Goal: Task Accomplishment & Management: Use online tool/utility

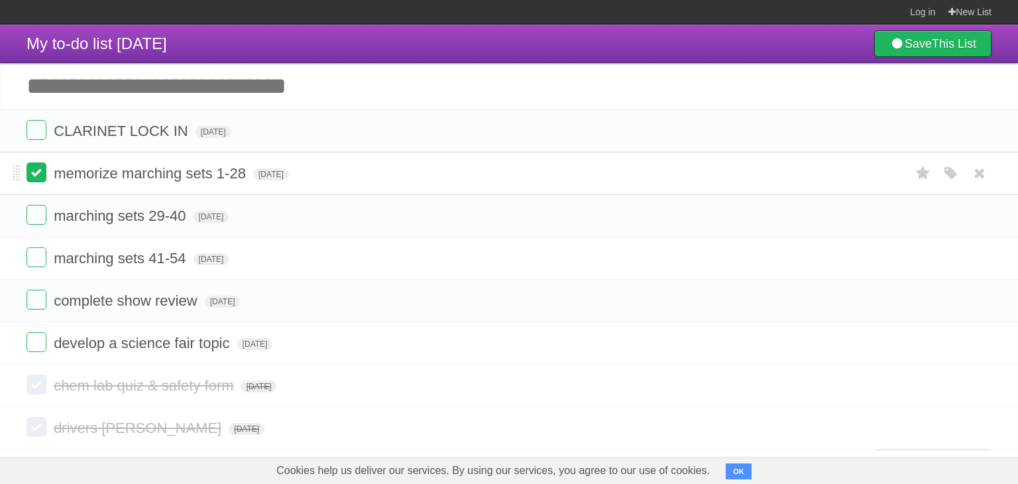
click at [37, 166] on label at bounding box center [37, 172] width 20 height 20
click at [34, 211] on label at bounding box center [37, 215] width 20 height 20
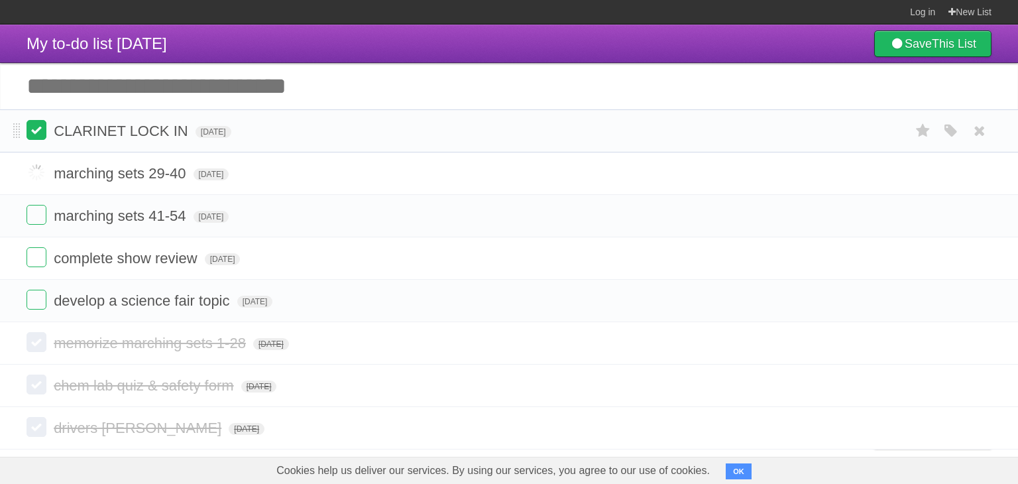
click at [35, 127] on label at bounding box center [37, 130] width 20 height 20
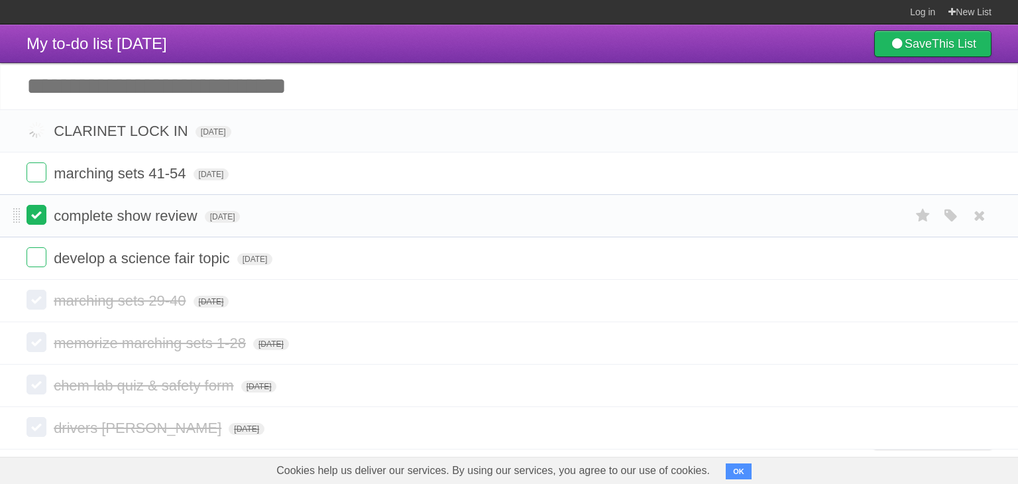
click at [36, 214] on label at bounding box center [37, 215] width 20 height 20
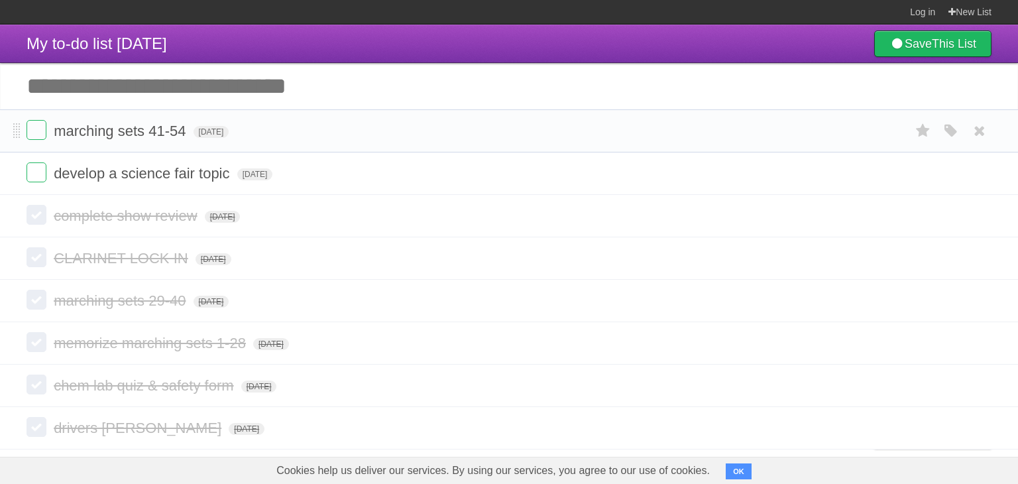
click at [32, 141] on form "marching sets 41-54 [DATE] White Red Blue Green Purple Orange" at bounding box center [509, 131] width 965 height 22
click at [34, 129] on label at bounding box center [37, 130] width 20 height 20
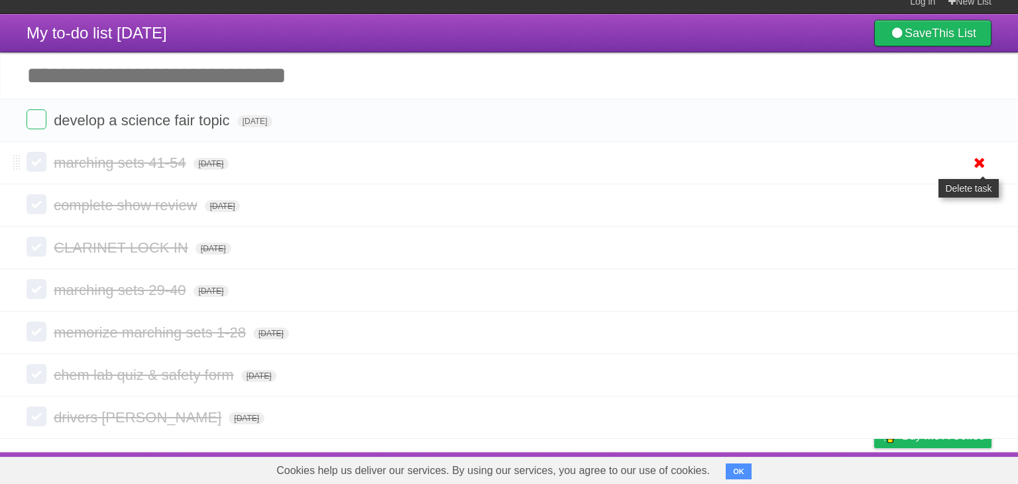
click at [974, 159] on icon at bounding box center [979, 163] width 19 height 22
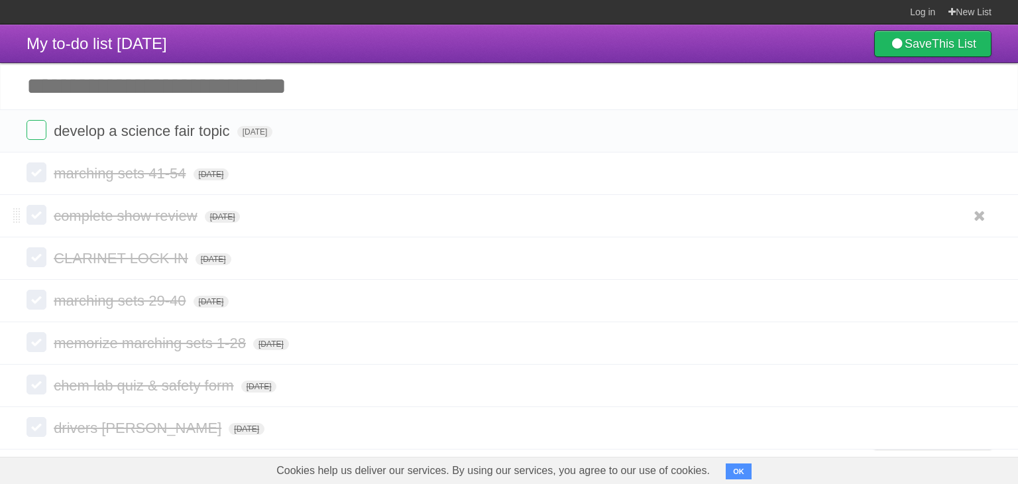
click at [977, 194] on li "complete show review [DATE] White Red Blue Green Purple Orange" at bounding box center [509, 215] width 1018 height 43
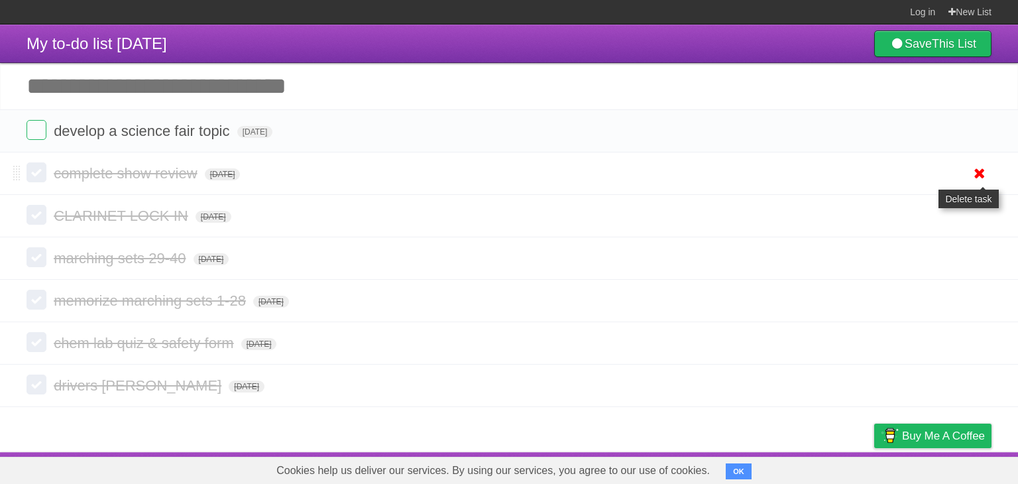
click at [980, 176] on icon at bounding box center [979, 173] width 19 height 22
click at [979, 172] on icon at bounding box center [979, 173] width 19 height 22
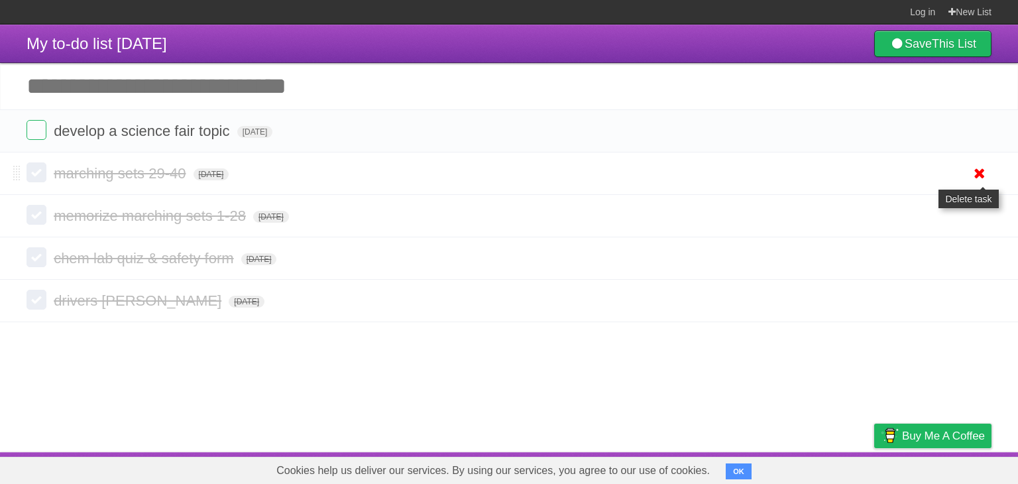
click at [979, 174] on icon at bounding box center [979, 173] width 19 height 22
click at [981, 173] on icon at bounding box center [979, 173] width 19 height 22
click at [979, 172] on icon at bounding box center [979, 173] width 19 height 22
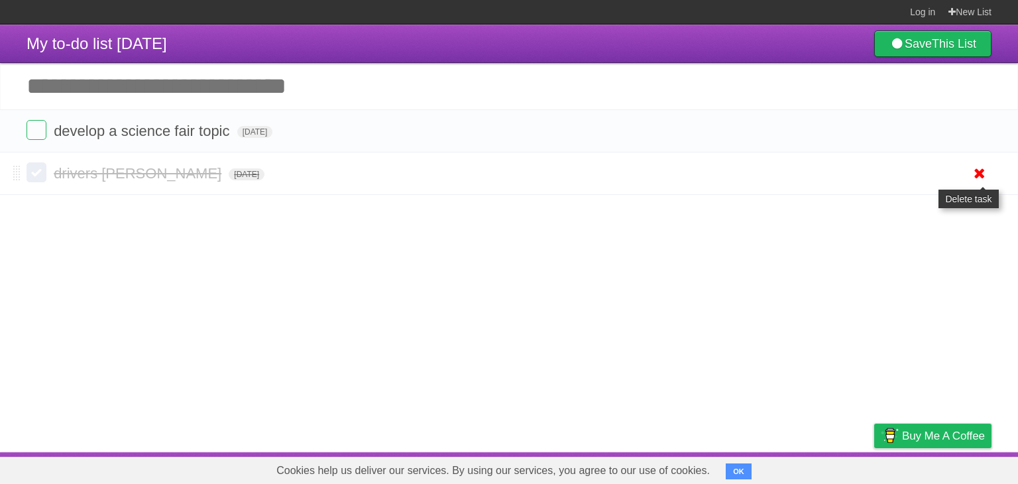
click at [980, 178] on icon at bounding box center [979, 173] width 19 height 22
click at [256, 86] on input "Add another task" at bounding box center [509, 86] width 1018 height 46
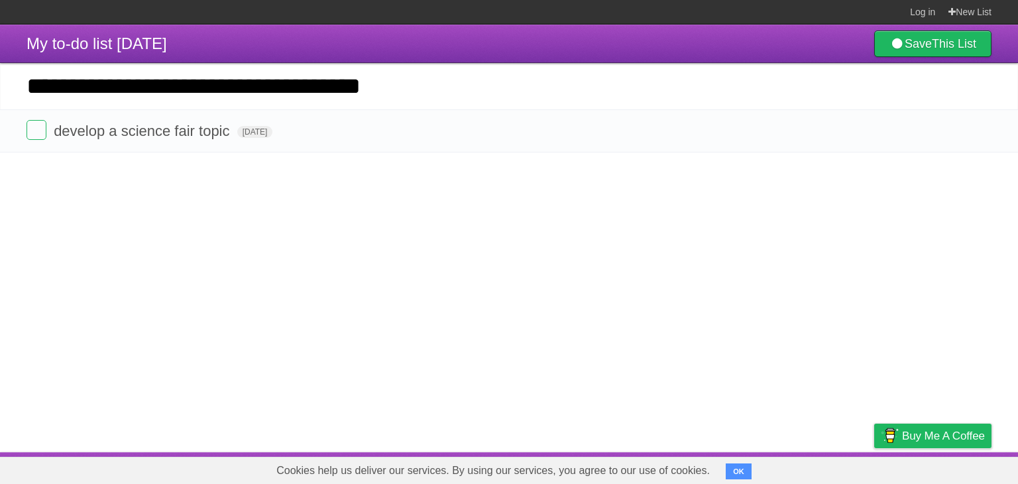
click input "*********" at bounding box center [0, 0] width 0 height 0
type input "**********"
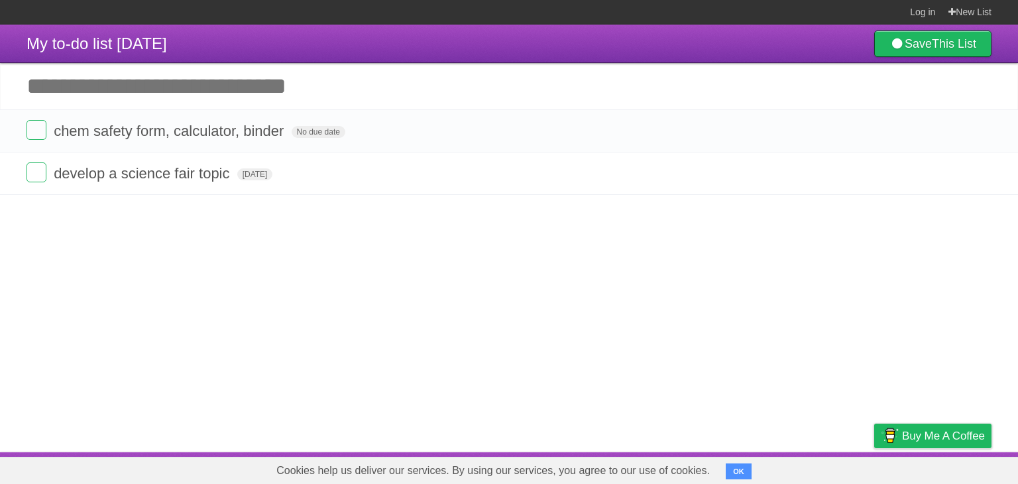
click input "*********" at bounding box center [0, 0] width 0 height 0
click at [382, 74] on input "Add another task" at bounding box center [509, 86] width 1018 height 46
